Goal: Task Accomplishment & Management: Use online tool/utility

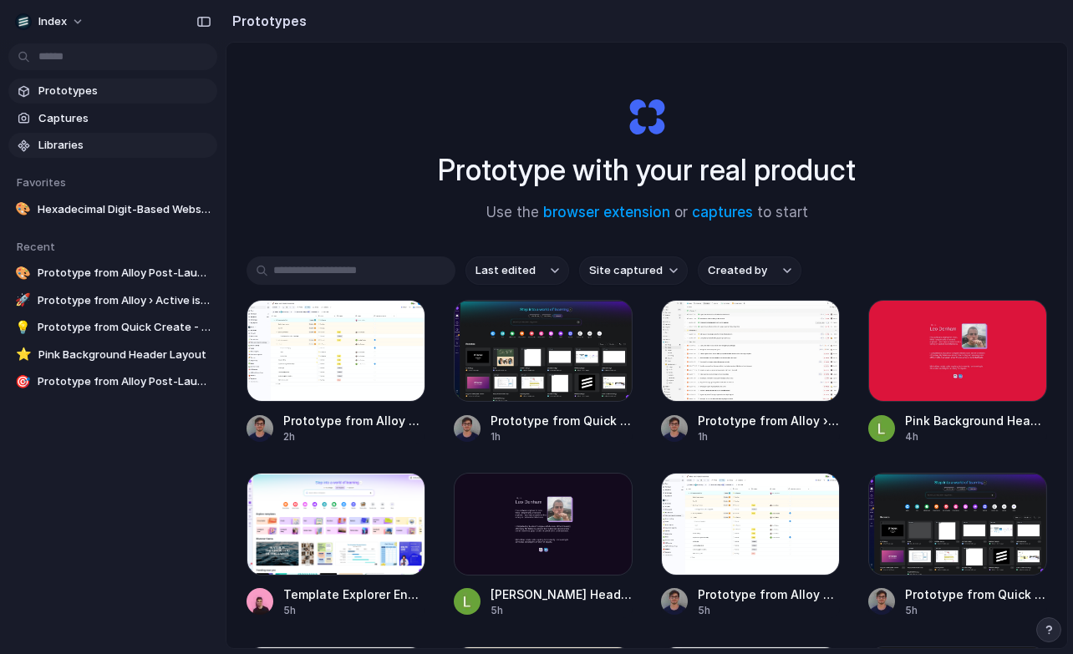
click at [84, 148] on span "Libraries" at bounding box center [124, 145] width 172 height 17
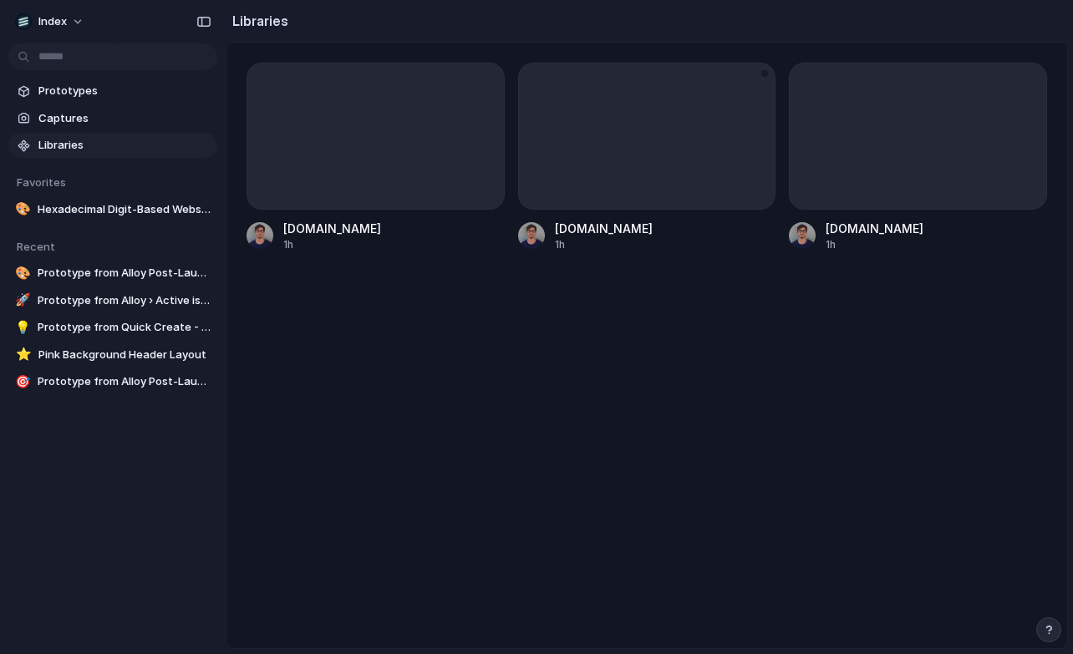
click at [668, 153] on div at bounding box center [647, 136] width 258 height 147
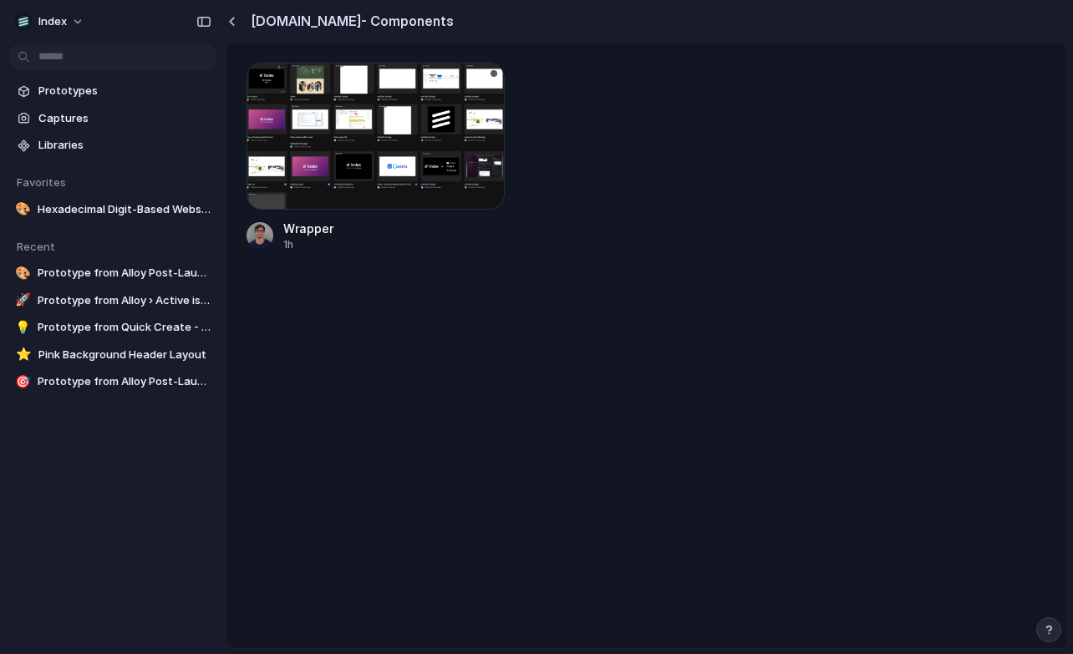
click at [347, 150] on div at bounding box center [375, 136] width 258 height 147
click at [228, 25] on button "button" at bounding box center [232, 21] width 13 height 14
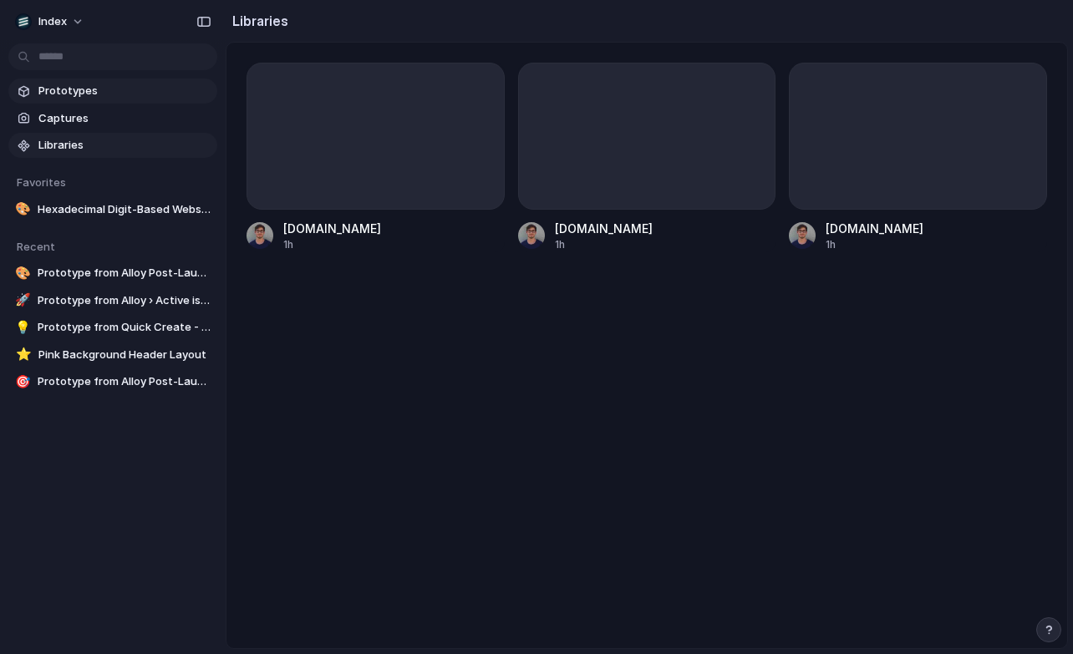
click at [67, 91] on span "Prototypes" at bounding box center [124, 91] width 172 height 17
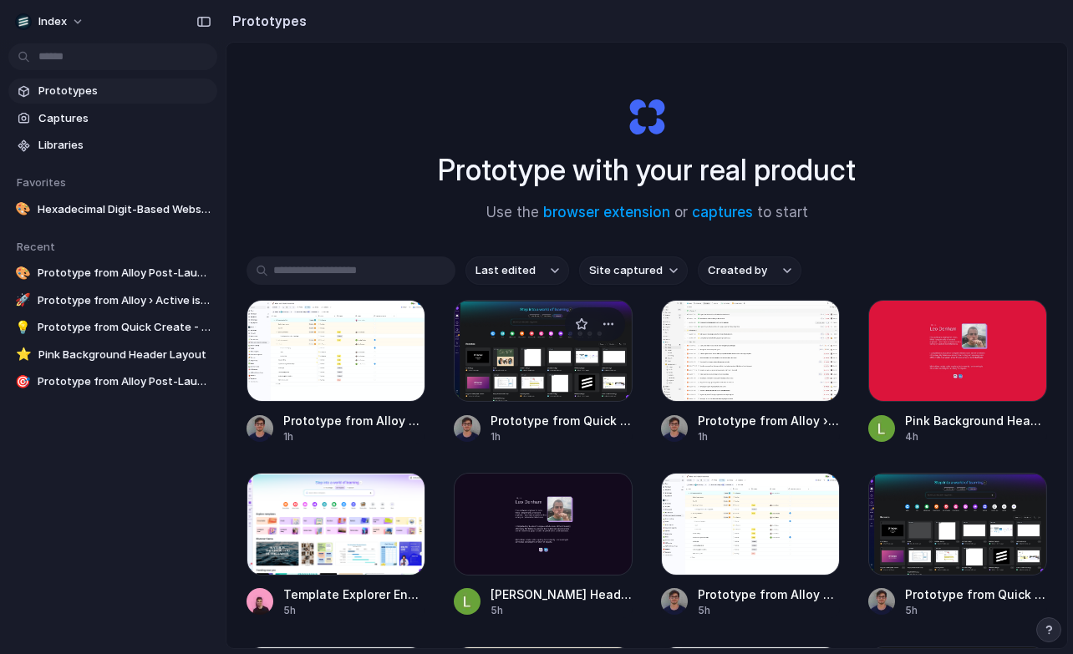
click at [537, 373] on div at bounding box center [543, 351] width 179 height 102
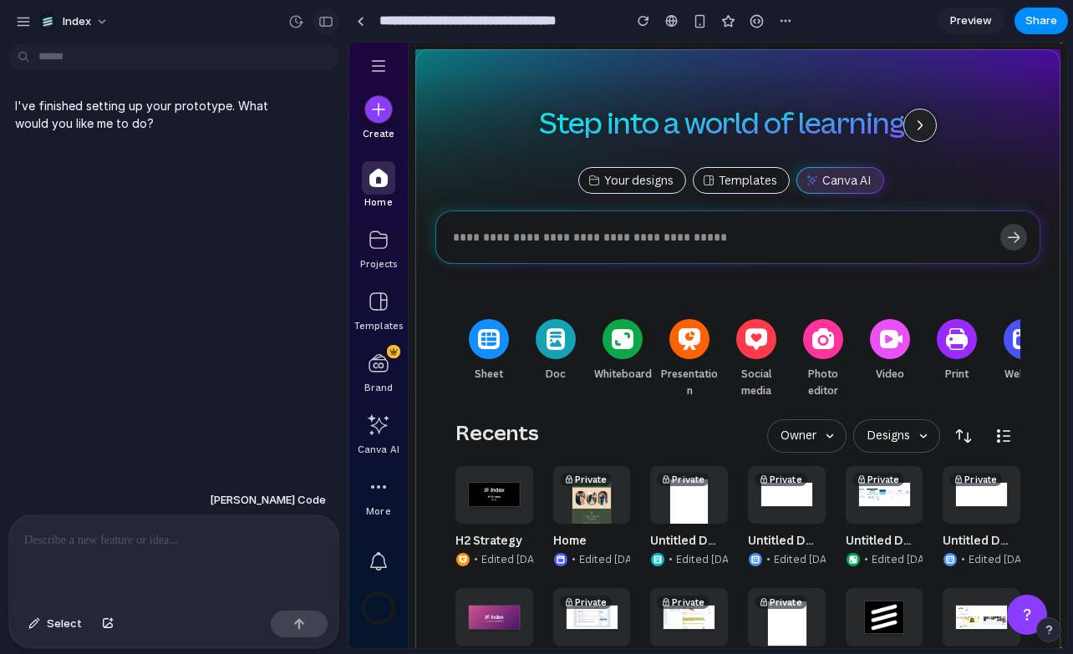
click at [331, 28] on button "button" at bounding box center [325, 21] width 27 height 27
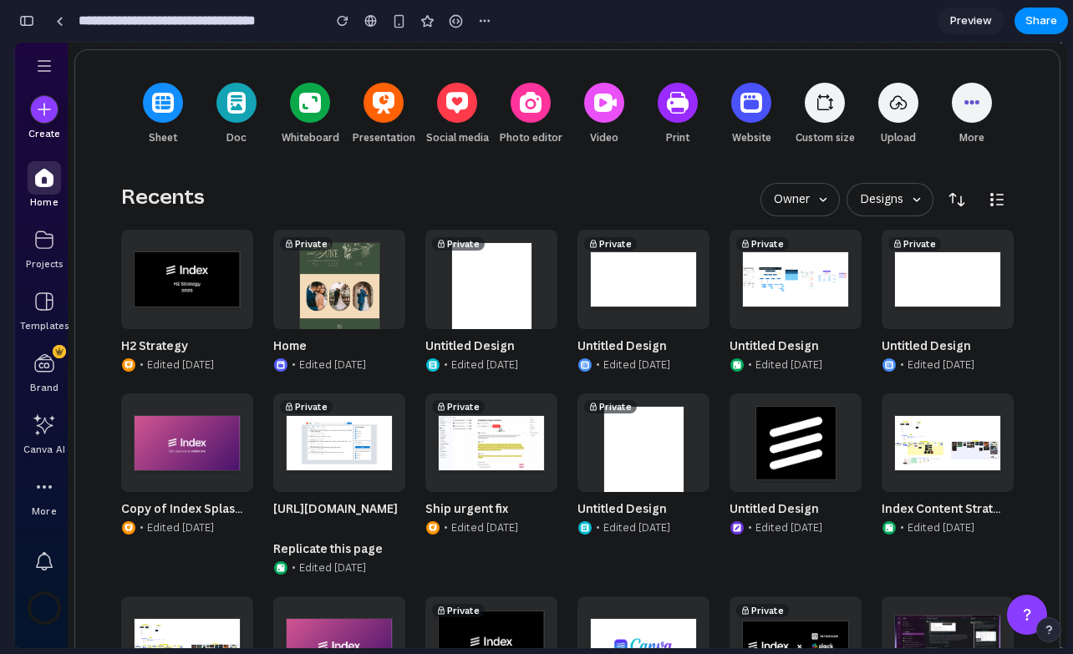
scroll to position [251, 0]
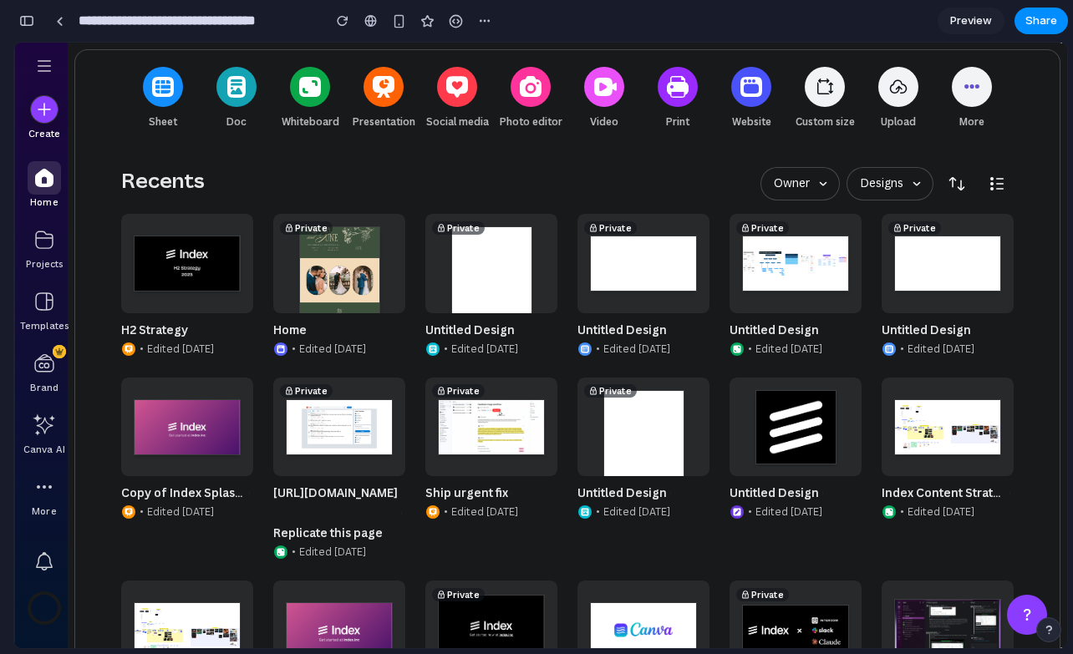
click at [28, 24] on div "button" at bounding box center [26, 21] width 15 height 12
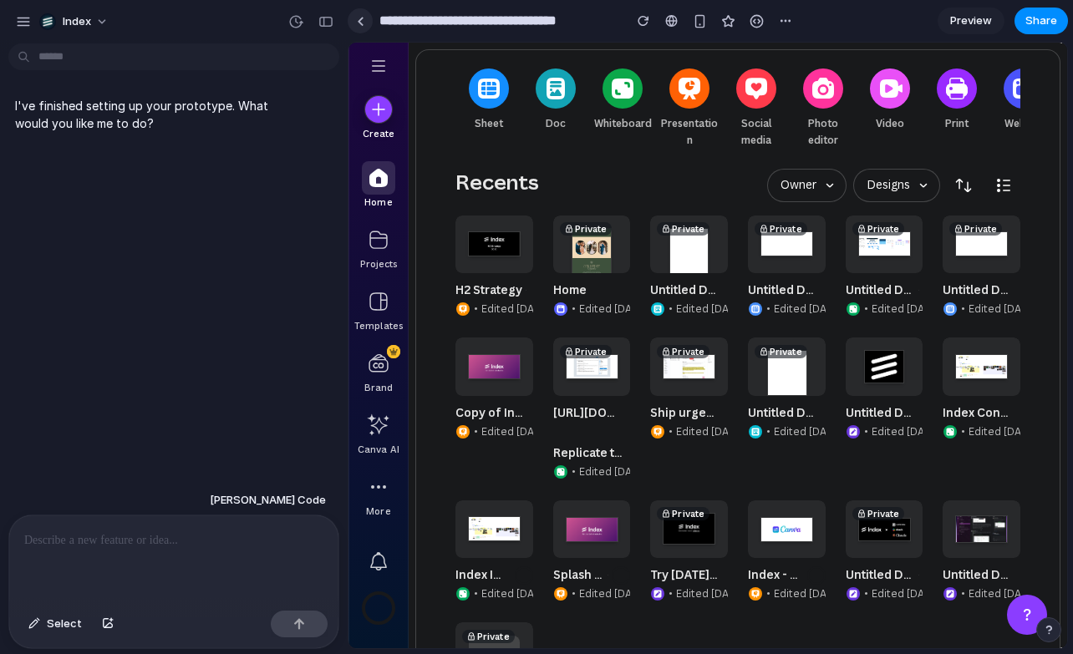
click at [361, 19] on div at bounding box center [361, 21] width 8 height 9
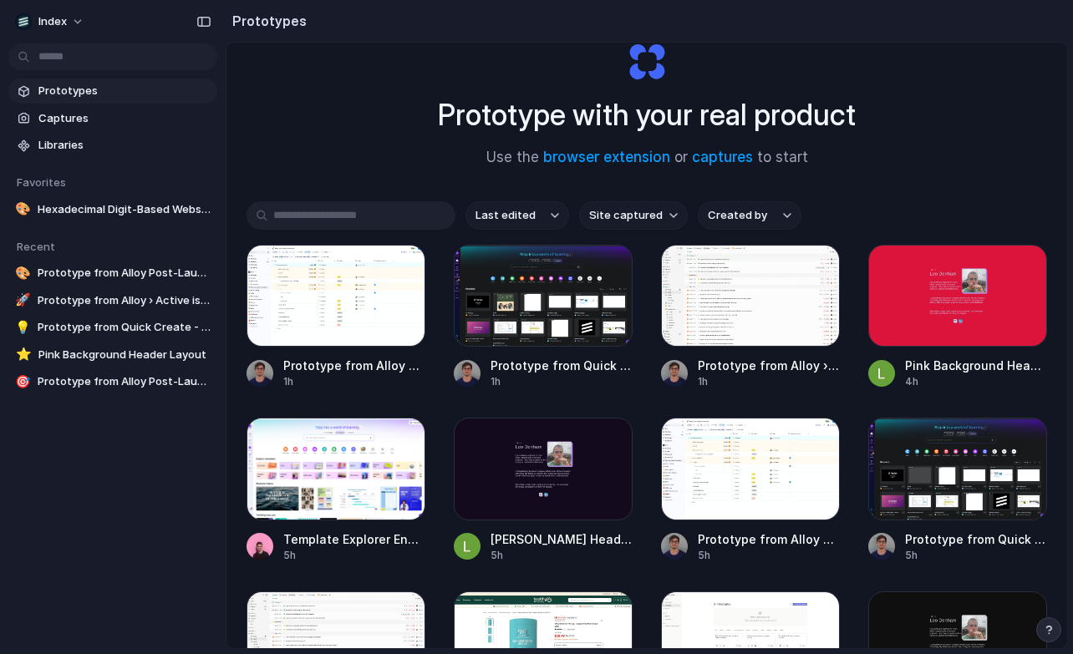
scroll to position [68, 0]
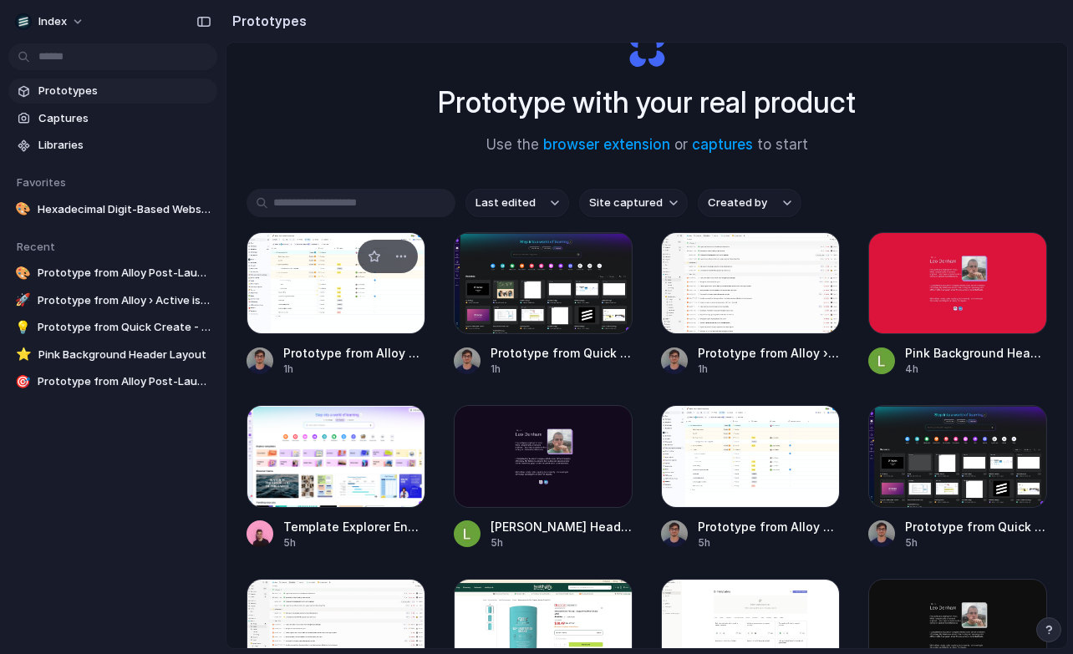
click at [352, 305] on div at bounding box center [335, 283] width 179 height 102
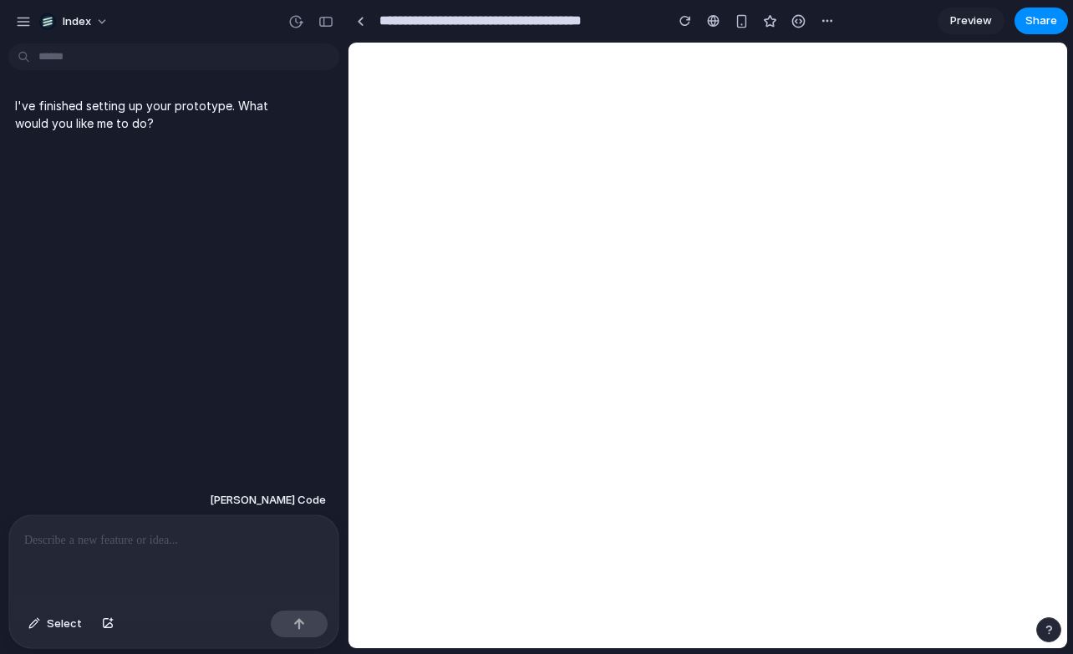
click at [89, 541] on p at bounding box center [173, 541] width 299 height 20
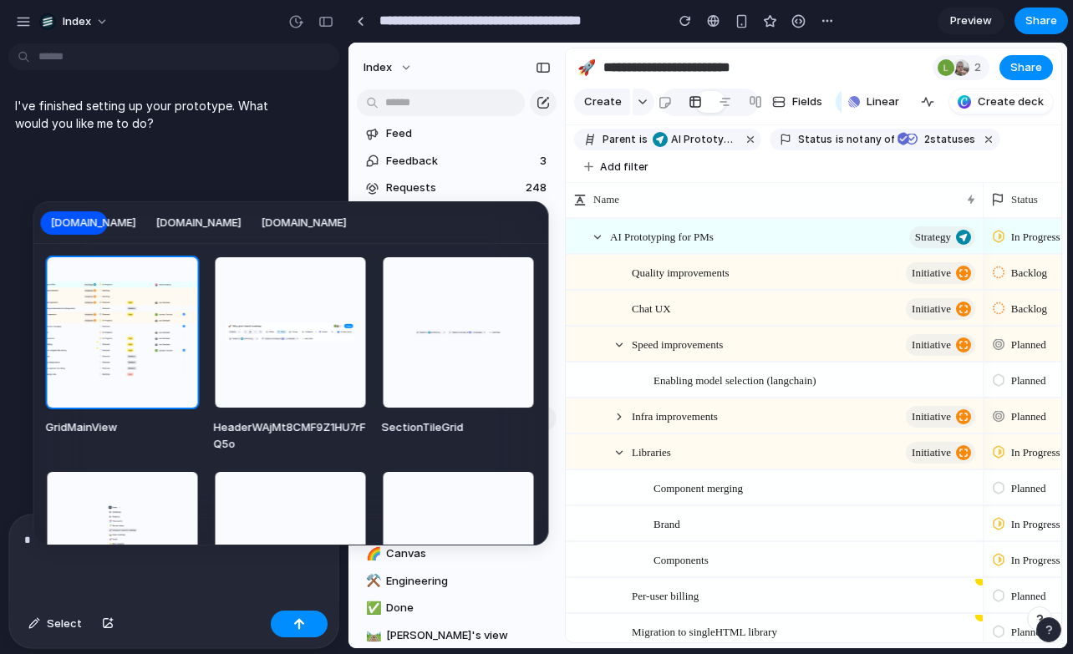
click at [173, 229] on span "www.canva.com" at bounding box center [198, 223] width 85 height 17
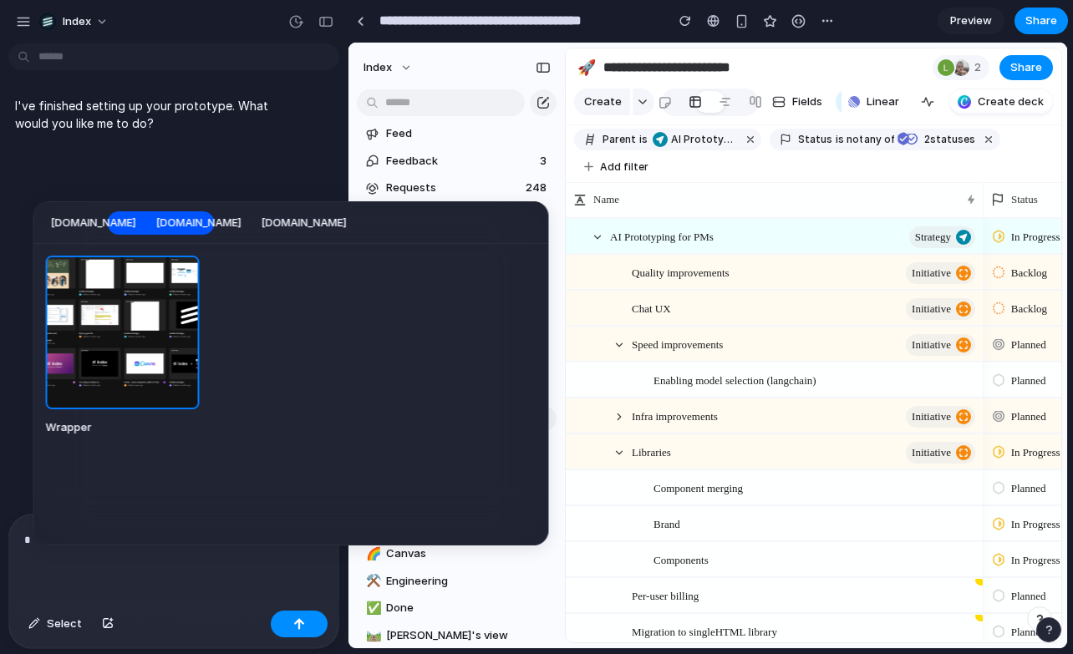
click at [114, 322] on div "Wrapper component from www.canva.com library" at bounding box center [123, 333] width 154 height 154
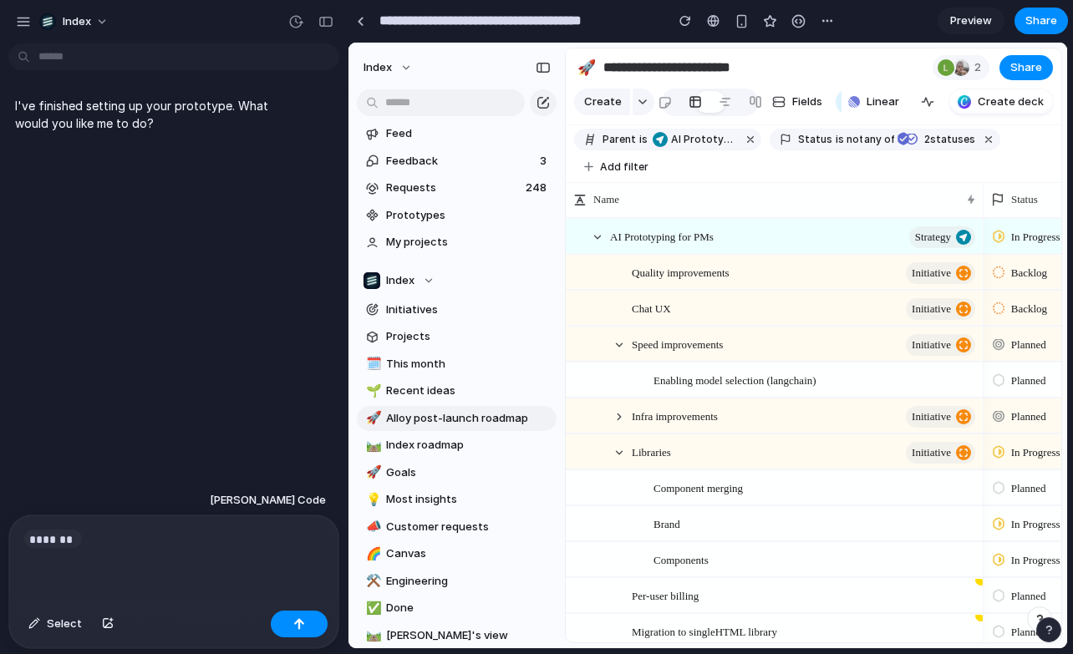
click at [165, 548] on p "*******" at bounding box center [173, 541] width 299 height 20
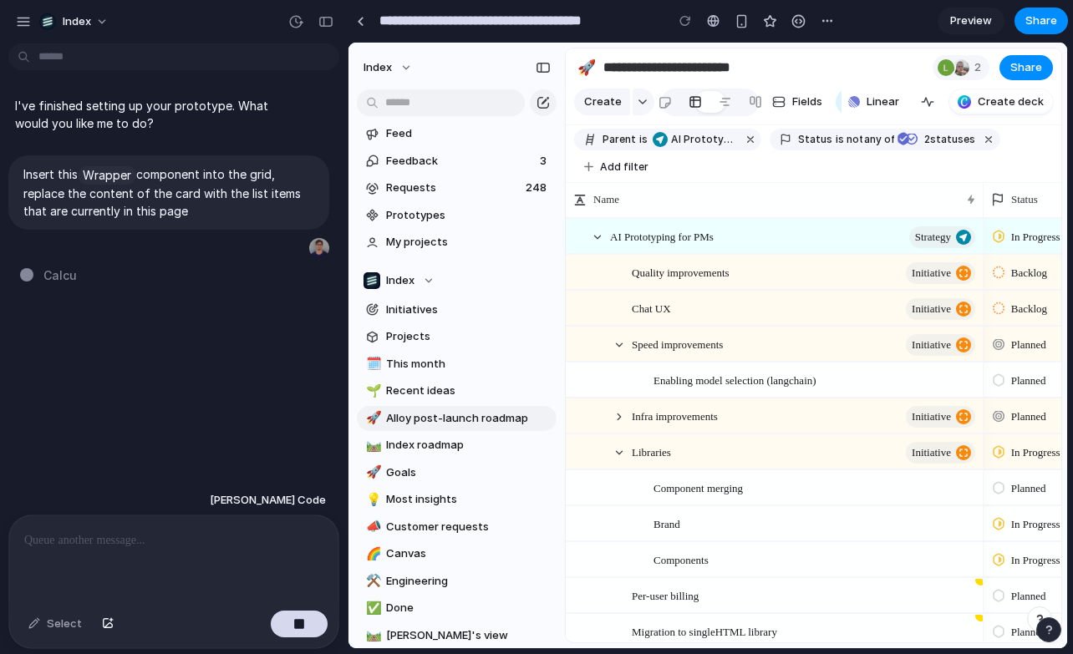
click at [170, 299] on div "I've finished setting up your prototype. What would you like me to do? Insert t…" at bounding box center [169, 267] width 338 height 435
type input "**********"
click at [156, 541] on p at bounding box center [173, 541] width 299 height 20
click at [38, 552] on div "index.inc www.canva.com linear.app GridMainView HeaderWAjMt8CMF9Z1HU7rFQ5o Sect…" at bounding box center [536, 327] width 1073 height 654
click at [114, 546] on p "*" at bounding box center [173, 541] width 299 height 21
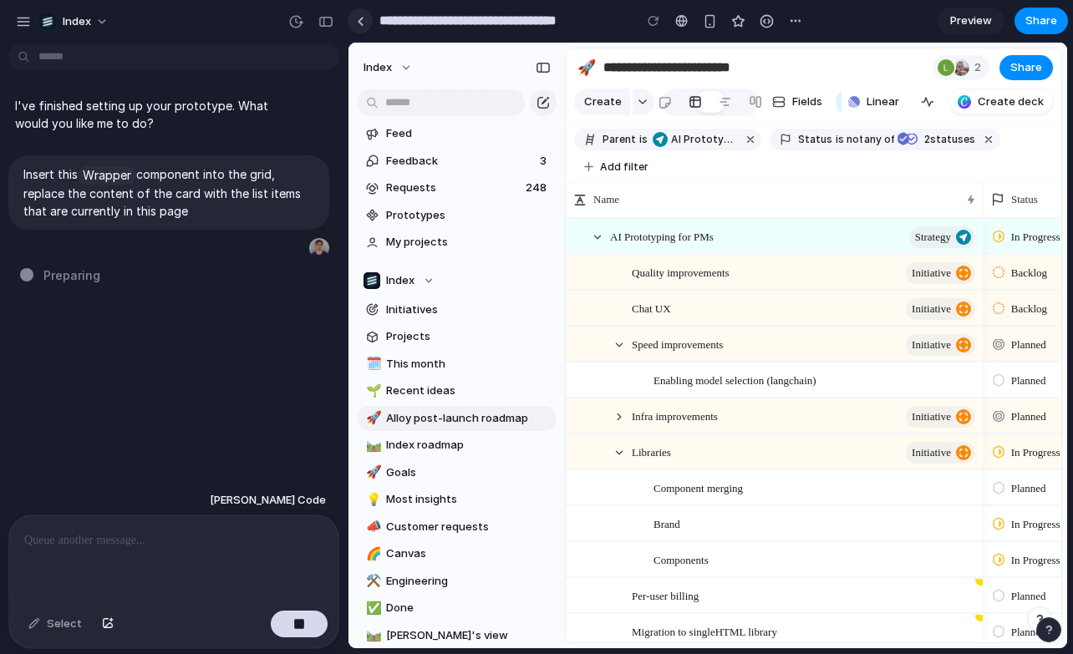
click at [359, 25] on link at bounding box center [360, 20] width 25 height 25
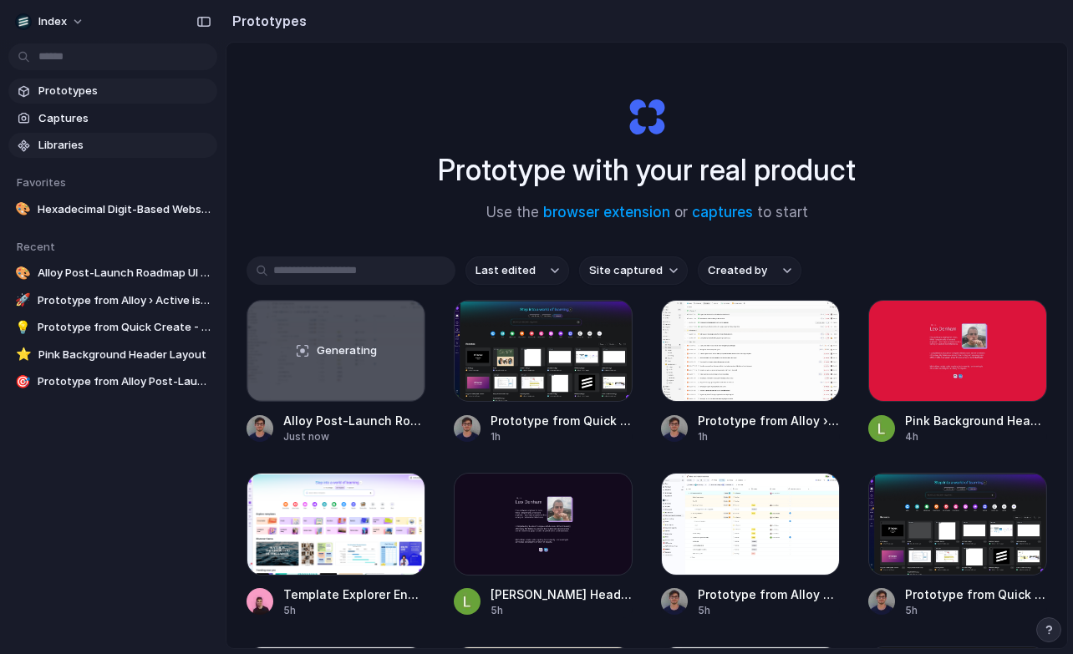
click at [63, 139] on span "Libraries" at bounding box center [124, 145] width 172 height 17
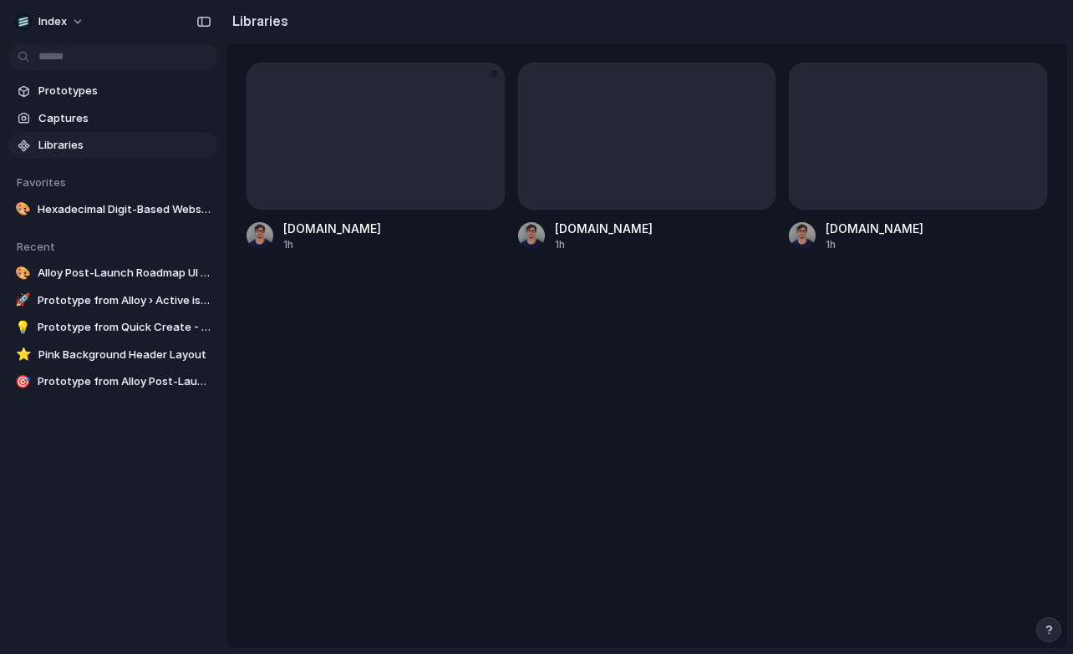
click at [391, 106] on div at bounding box center [375, 136] width 258 height 147
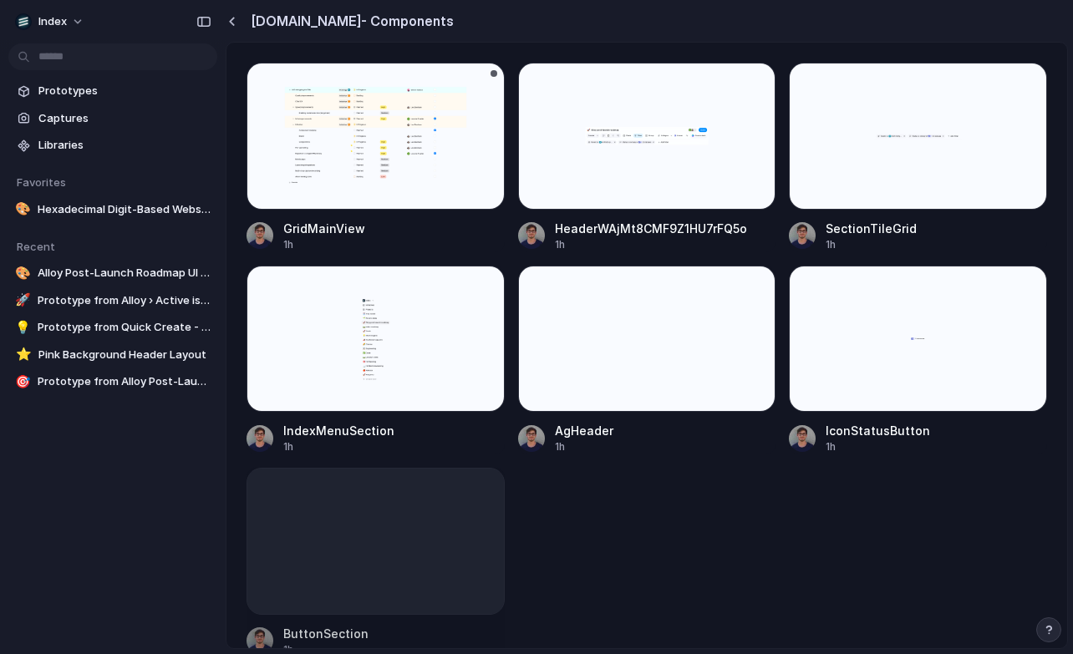
click at [372, 185] on div at bounding box center [375, 136] width 258 height 147
click at [579, 126] on div at bounding box center [647, 136] width 258 height 147
